Goal: Task Accomplishment & Management: Complete application form

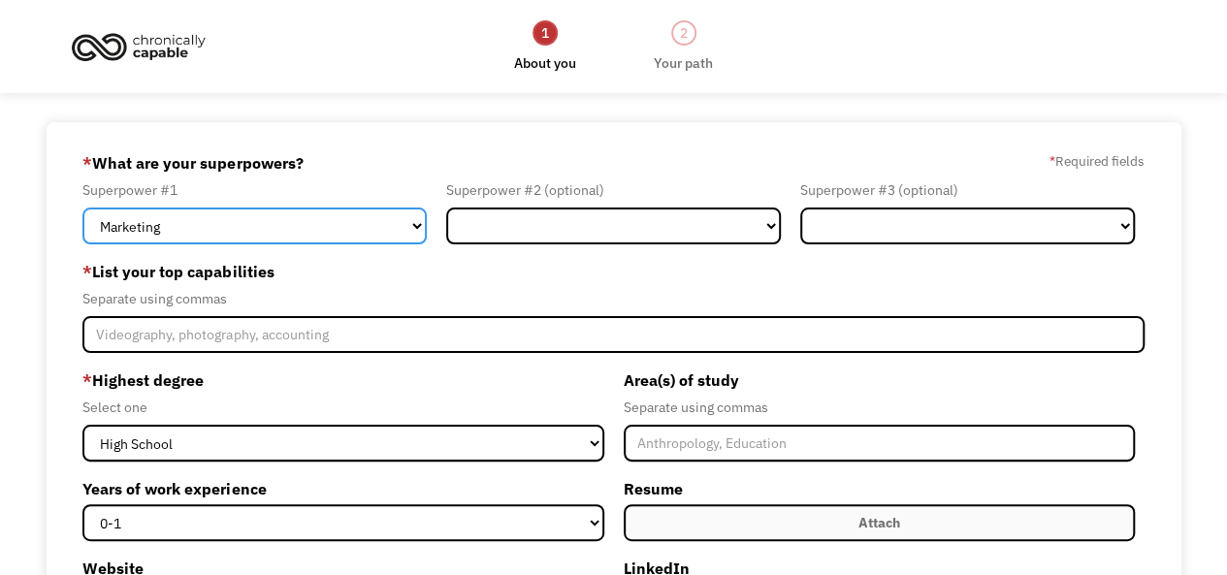
click at [405, 224] on select "Marketing Human Resources Finance Technology Operations Sales Industrial & Manu…" at bounding box center [254, 226] width 344 height 37
select select "Science & Education"
click at [82, 208] on select "Marketing Human Resources Finance Technology Operations Sales Industrial & Manu…" at bounding box center [254, 226] width 344 height 37
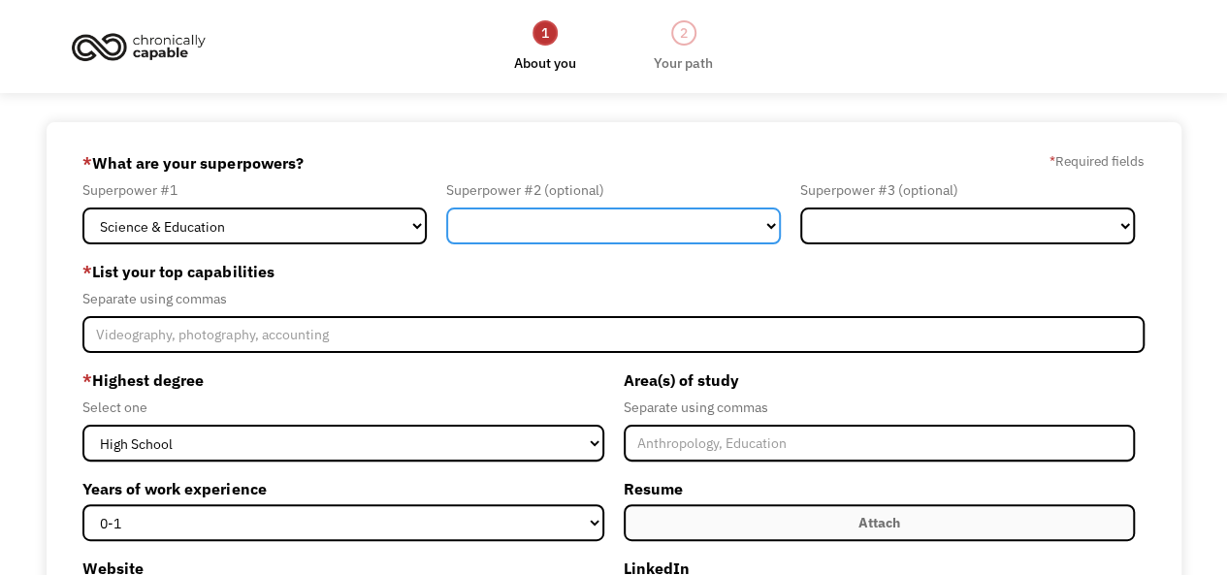
click at [530, 232] on select "Marketing Human Resources Finance Technology Operations Sales Industrial & Manu…" at bounding box center [613, 226] width 335 height 37
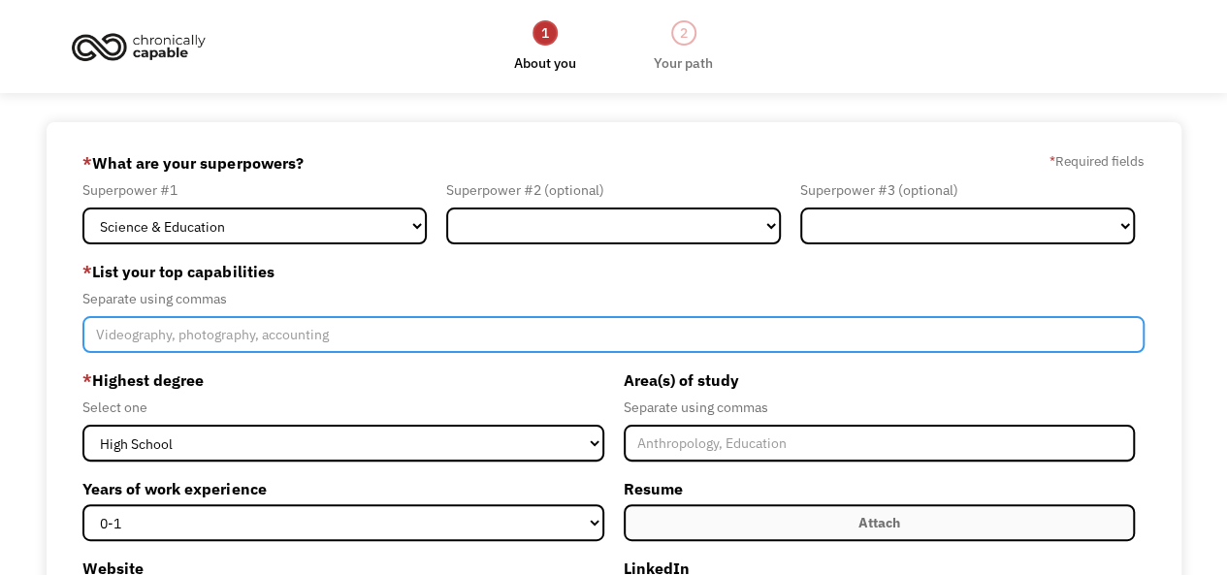
click at [202, 329] on input "Member-Create-Step1" at bounding box center [612, 334] width 1061 height 37
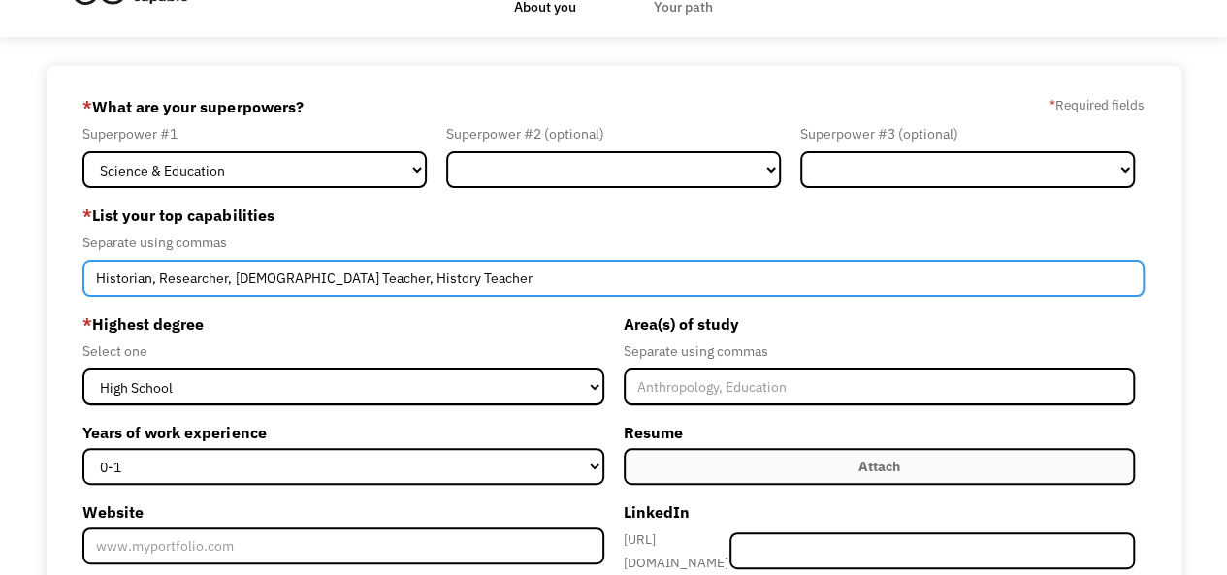
scroll to position [97, 0]
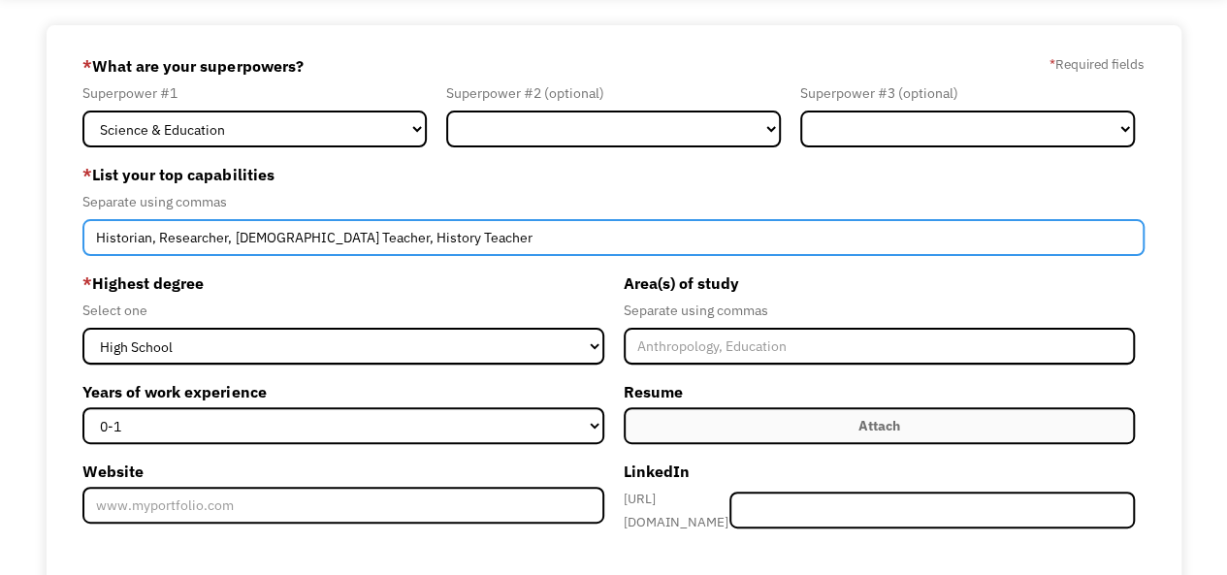
type input "Historian, Researcher, [DEMOGRAPHIC_DATA] Teacher, History Teacher"
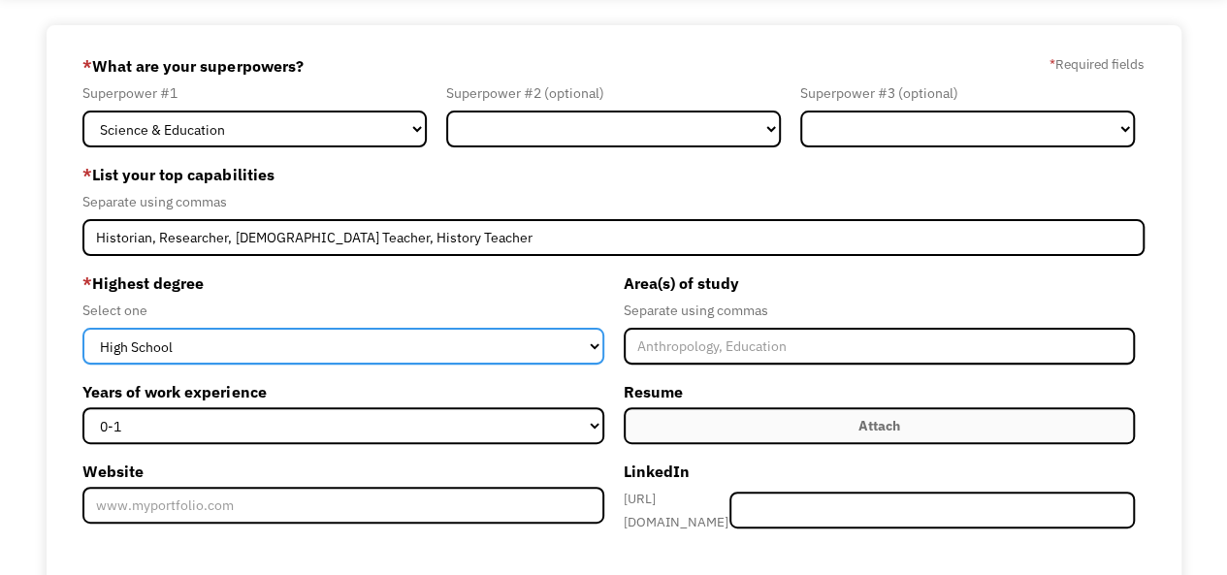
click at [335, 337] on select "High School Associates Bachelors Master's PhD" at bounding box center [342, 346] width 521 height 37
select select "bachelors"
click at [82, 328] on select "High School Associates Bachelors Master's PhD" at bounding box center [342, 346] width 521 height 37
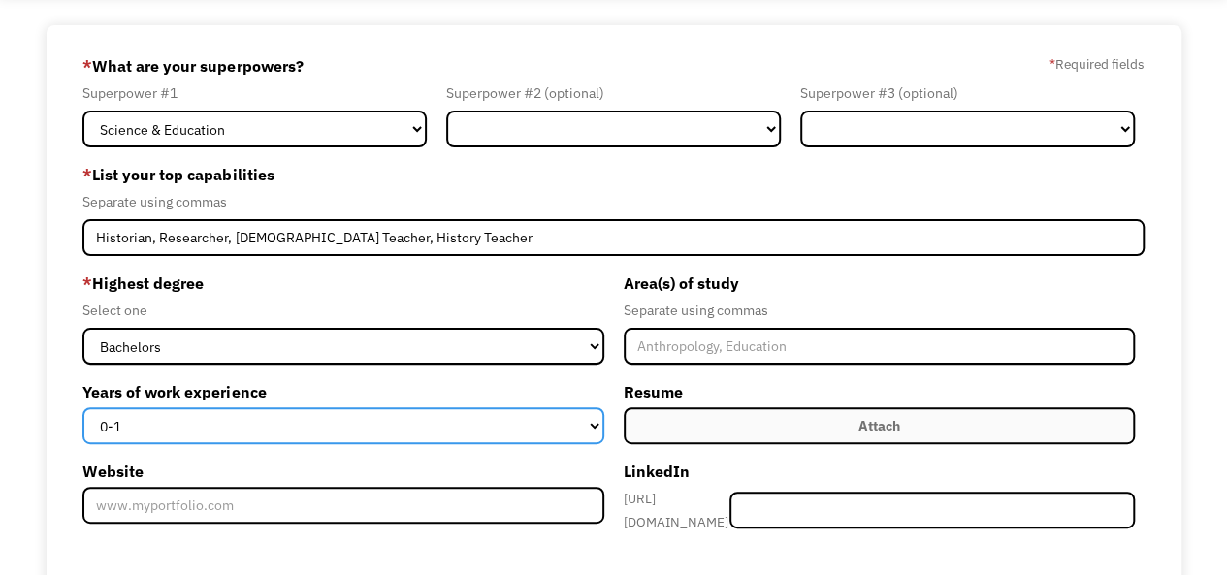
click at [192, 425] on select "0-1 2-4 5-10 11-15 15+" at bounding box center [342, 425] width 521 height 37
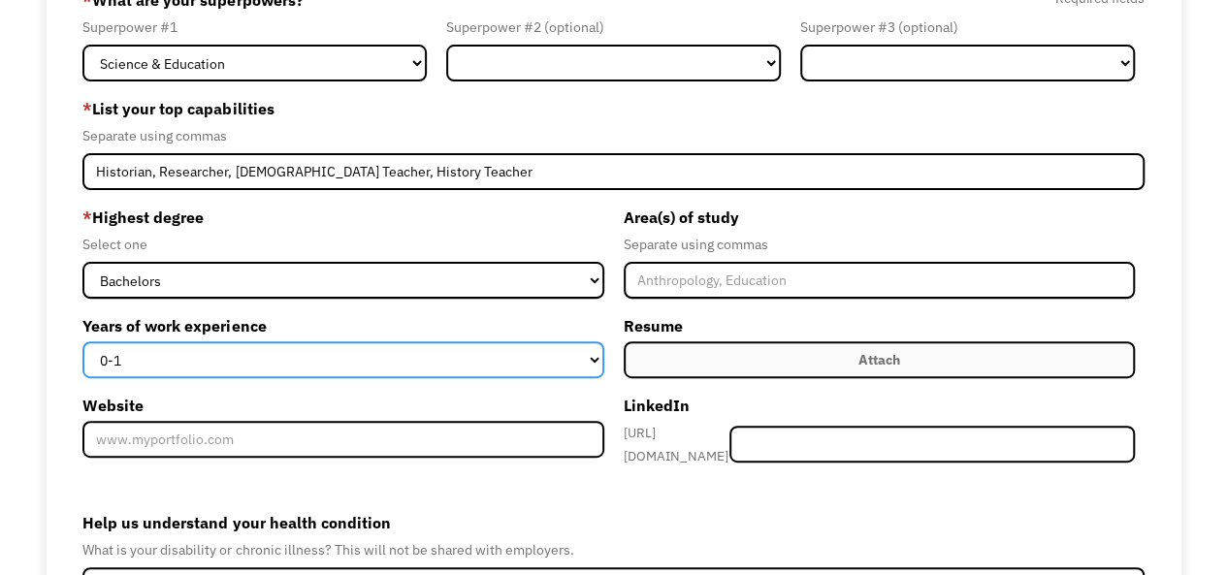
scroll to position [194, 0]
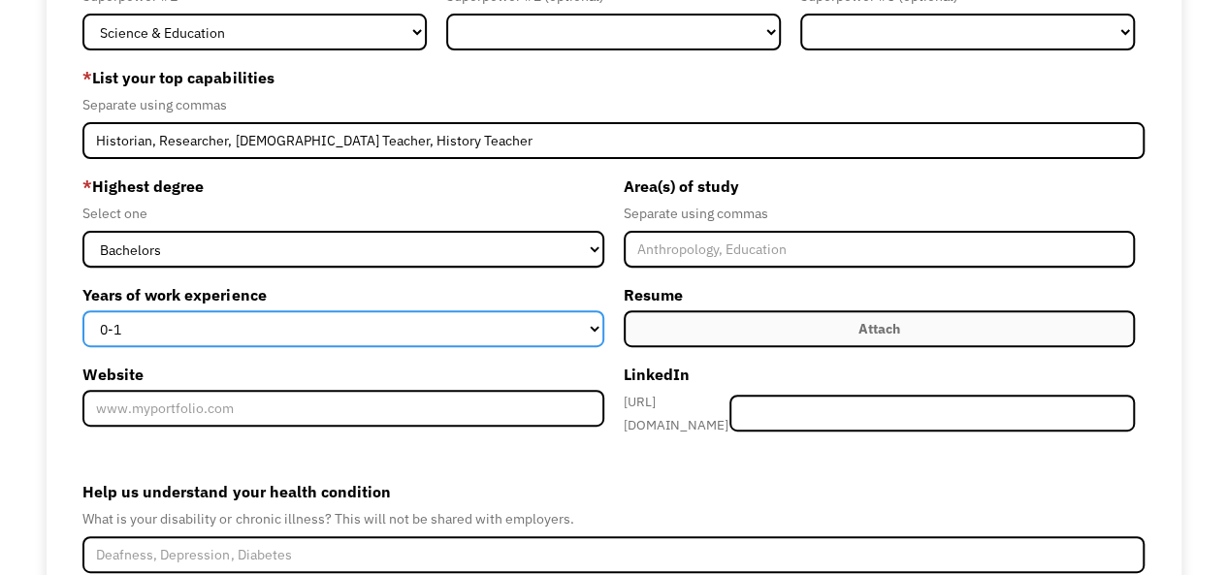
click at [204, 314] on select "0-1 2-4 5-10 11-15 15+" at bounding box center [342, 328] width 521 height 37
select select "5-10"
click at [82, 310] on select "0-1 2-4 5-10 11-15 15+" at bounding box center [342, 328] width 521 height 37
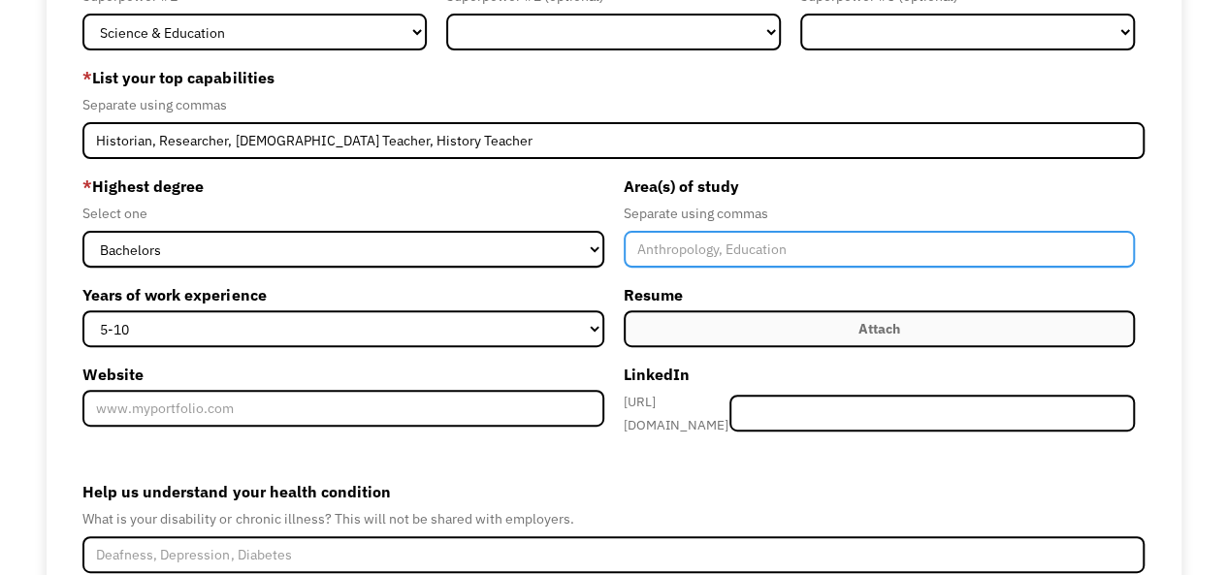
click at [663, 255] on input "Member-Create-Step1" at bounding box center [879, 249] width 511 height 37
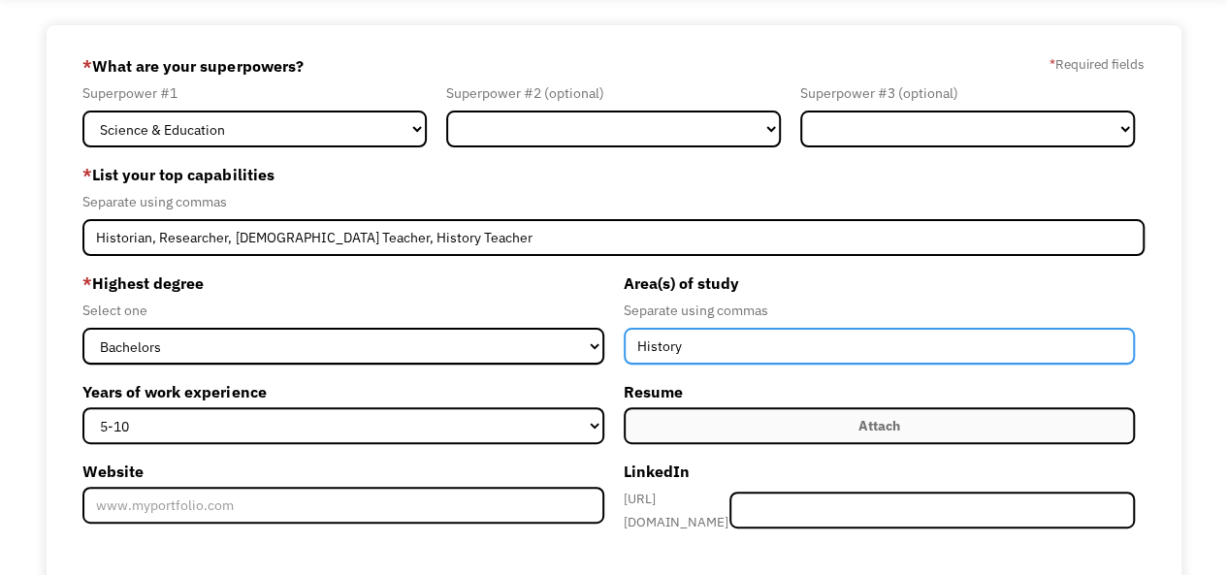
scroll to position [291, 0]
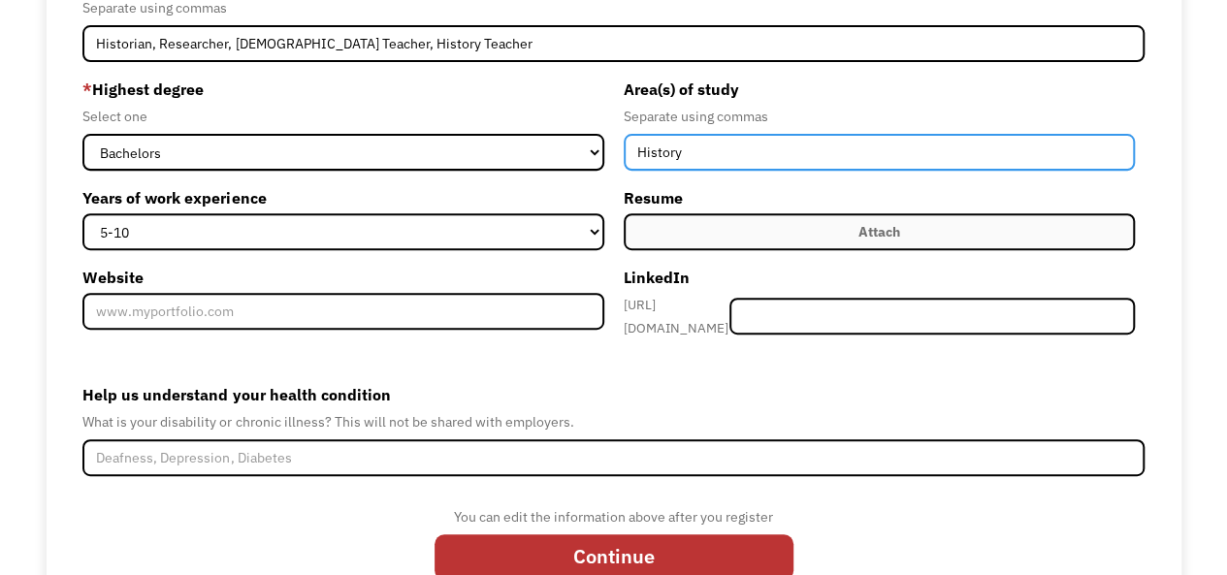
type input "History"
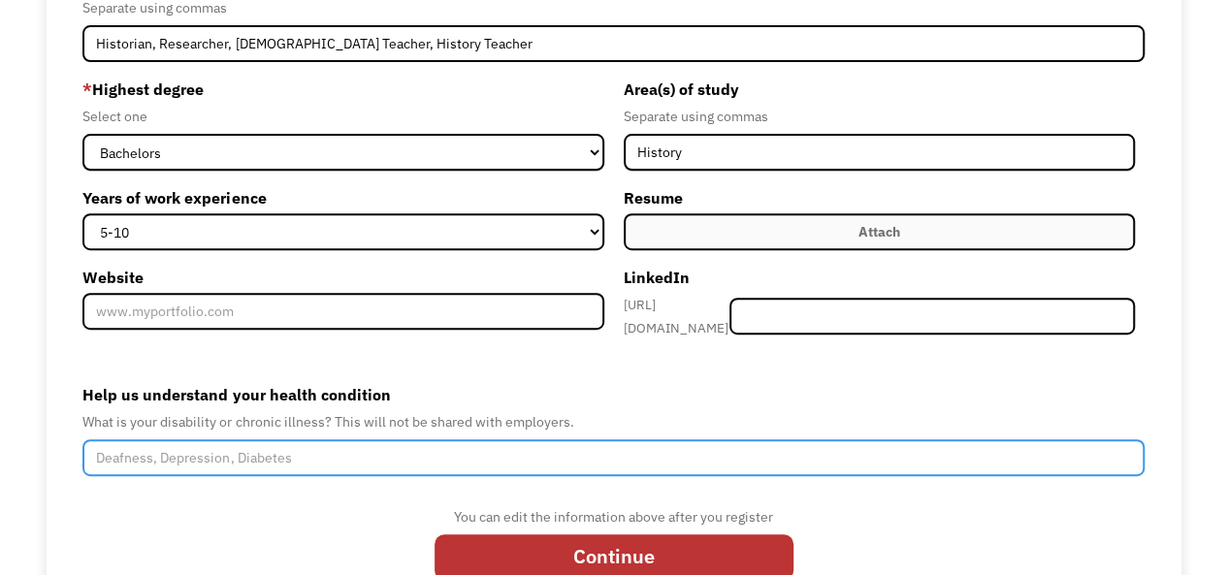
click at [281, 452] on input "Help us understand your health condition" at bounding box center [612, 457] width 1061 height 37
drag, startPoint x: 218, startPoint y: 449, endPoint x: 172, endPoint y: 466, distance: 49.4
click at [172, 466] on input "Fibromalgya, GERD" at bounding box center [612, 457] width 1061 height 37
type input "Fibromalgya"
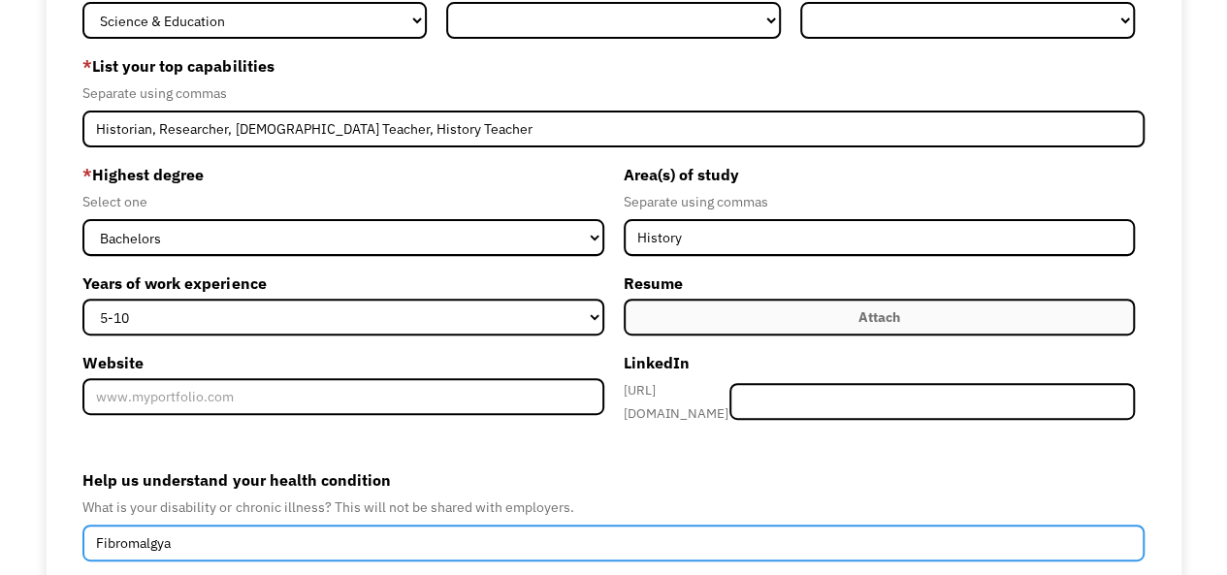
scroll to position [61, 0]
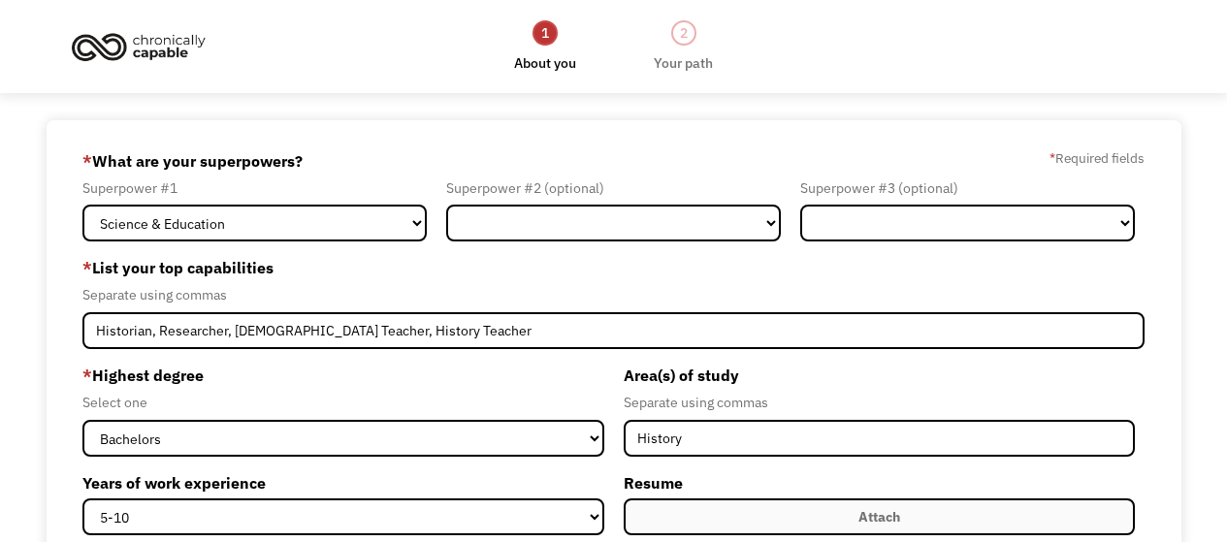
select select "Science & Education"
select select "bachelors"
select select "5-10"
